Goal: Find specific page/section: Find specific page/section

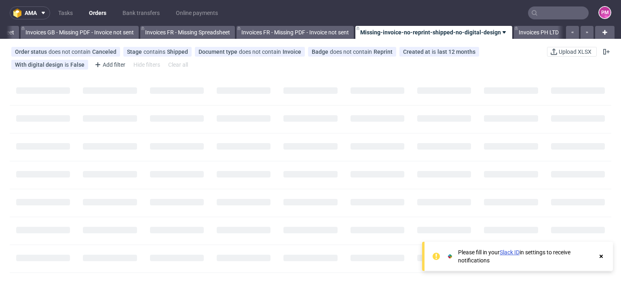
scroll to position [0, 1151]
click at [541, 13] on input "text" at bounding box center [558, 12] width 61 height 13
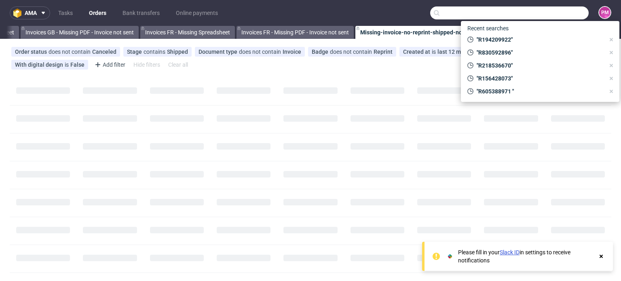
paste input "R969036396"
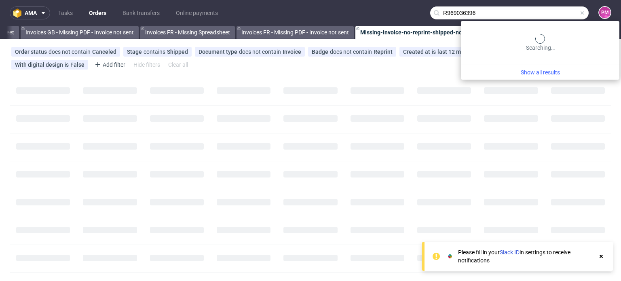
type input "R969036396"
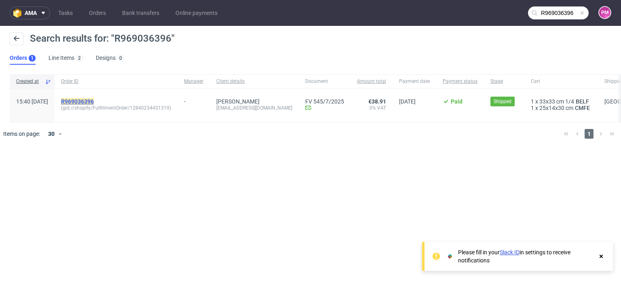
click at [94, 100] on mark "R969036396" at bounding box center [77, 101] width 33 height 6
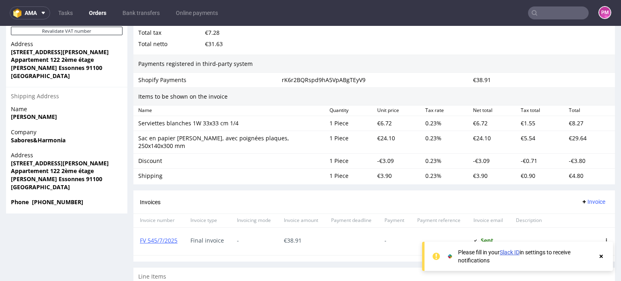
scroll to position [526, 0]
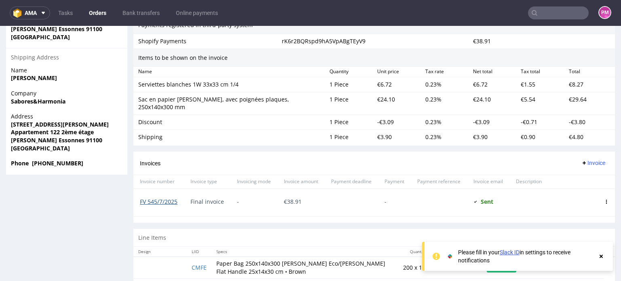
click at [159, 198] on link "FV 545/7/2025" at bounding box center [159, 202] width 38 height 8
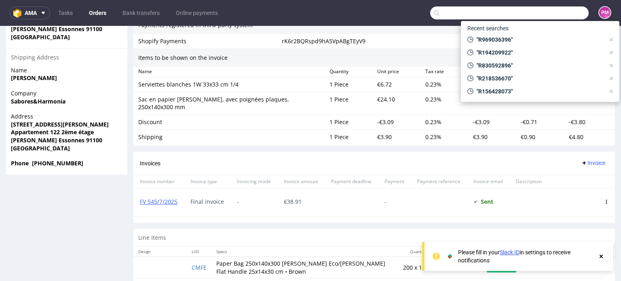
click at [546, 10] on input "text" at bounding box center [509, 12] width 159 height 13
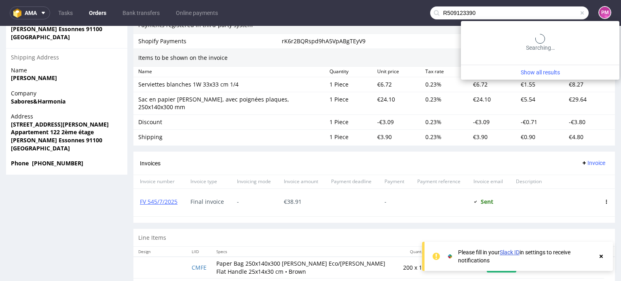
type input "R509123390"
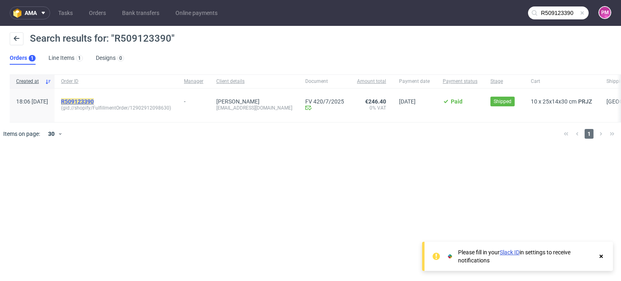
click at [94, 100] on mark "R509123390" at bounding box center [77, 101] width 33 height 6
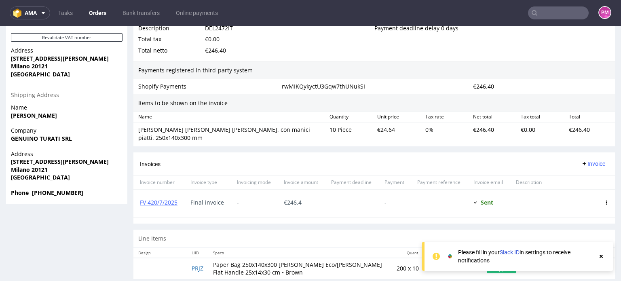
scroll to position [485, 0]
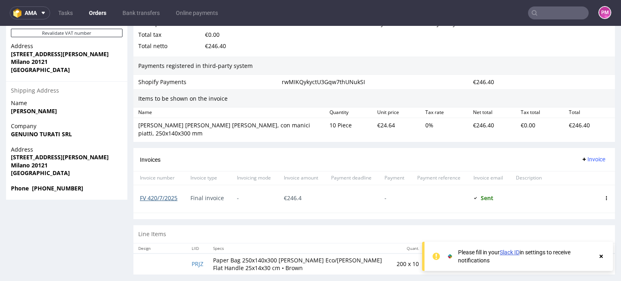
click at [165, 194] on link "FV 420/7/2025" at bounding box center [159, 198] width 38 height 8
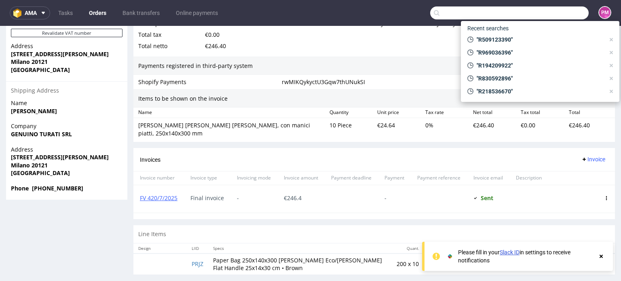
click at [544, 11] on input "text" at bounding box center [509, 12] width 159 height 13
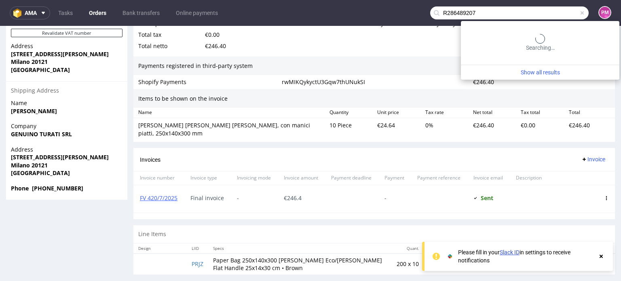
type input "R286489207"
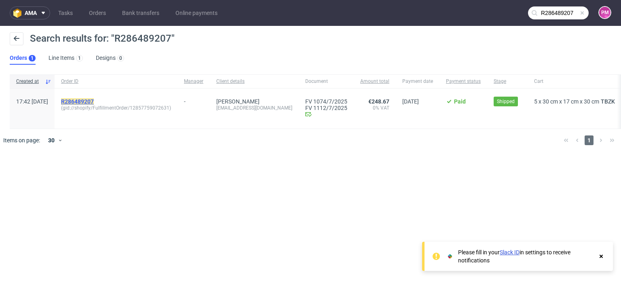
click at [94, 102] on mark "R286489207" at bounding box center [77, 101] width 33 height 6
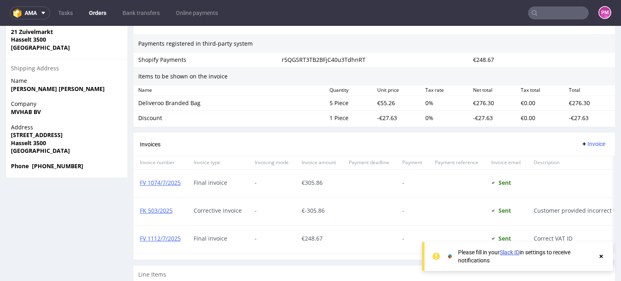
scroll to position [526, 0]
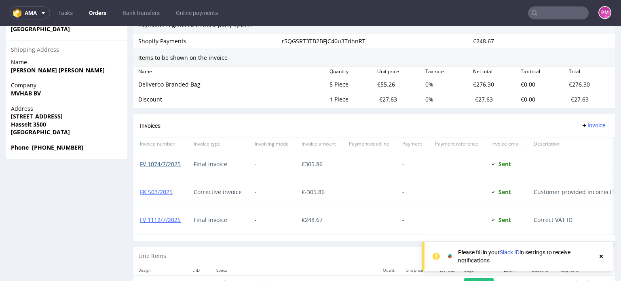
click at [164, 164] on link "FV 1074/7/2025" at bounding box center [160, 164] width 41 height 8
click at [168, 217] on link "FV 1112/7/2025" at bounding box center [160, 220] width 41 height 8
click at [562, 17] on input "text" at bounding box center [558, 12] width 61 height 13
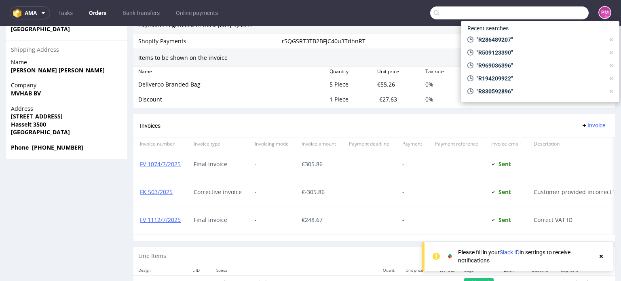
paste input "R069394132"
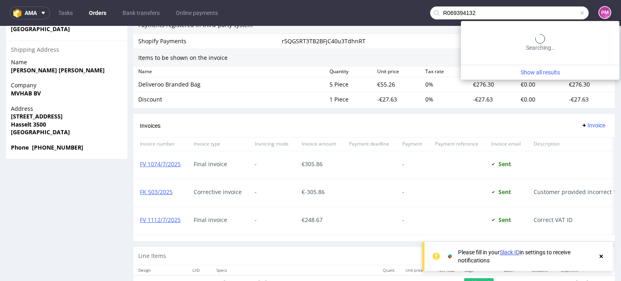
type input "R069394132"
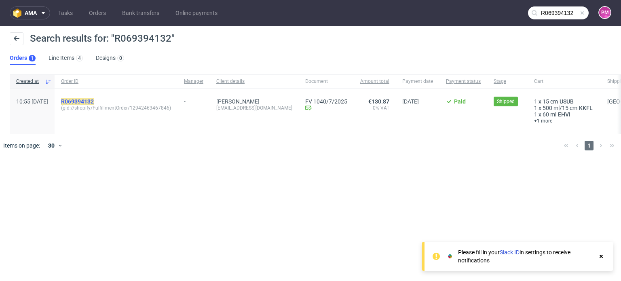
click at [90, 100] on mark "R069394132" at bounding box center [77, 101] width 33 height 6
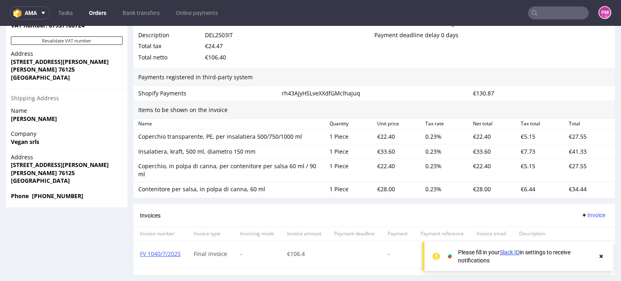
scroll to position [526, 0]
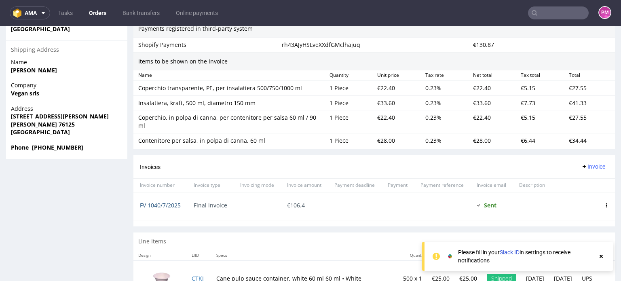
click at [171, 201] on link "FV 1040/7/2025" at bounding box center [160, 205] width 41 height 8
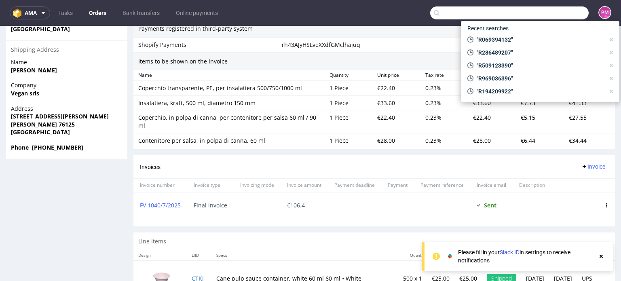
click at [555, 16] on input "text" at bounding box center [509, 12] width 159 height 13
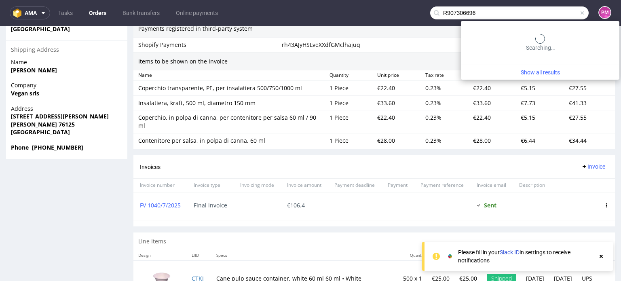
type input "R907306696"
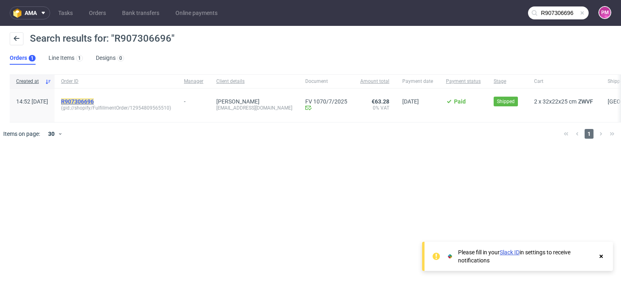
click at [92, 103] on mark "R907306696" at bounding box center [77, 101] width 33 height 6
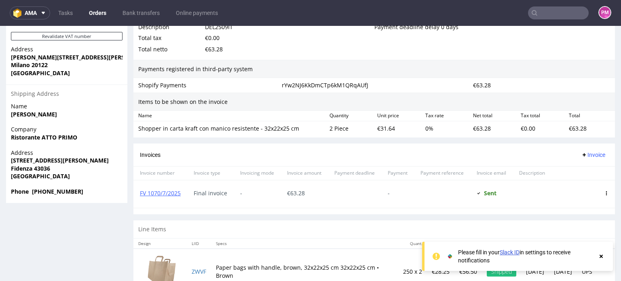
scroll to position [469, 0]
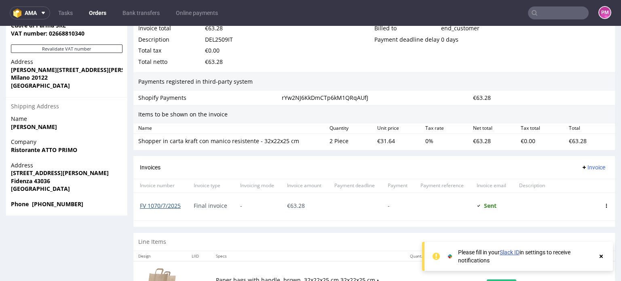
click at [162, 206] on link "FV 1070/7/2025" at bounding box center [160, 206] width 41 height 8
